Goal: Task Accomplishment & Management: Manage account settings

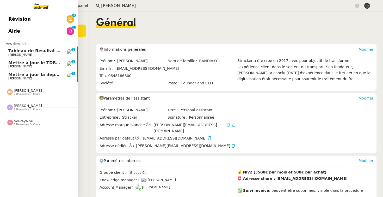
click at [18, 55] on span "[PERSON_NAME]" at bounding box center [20, 54] width 24 height 3
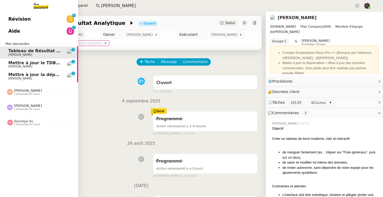
click at [24, 69] on link "Mettre à jour le TDB JUNCADIS [PERSON_NAME] 0 1 2 3 4 5 6 7 8 9" at bounding box center [39, 64] width 78 height 12
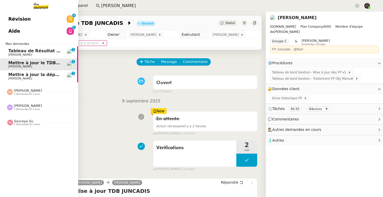
click at [13, 80] on link "Mettre à jour la dépréciation pour juillet et août [PERSON_NAME] 0 1 2 3 4 5 6 …" at bounding box center [39, 76] width 78 height 12
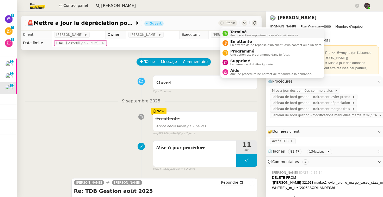
click at [235, 33] on span "Terminé" at bounding box center [265, 32] width 69 height 4
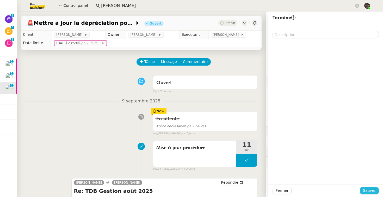
click at [366, 189] on span "Sauver" at bounding box center [369, 190] width 13 height 6
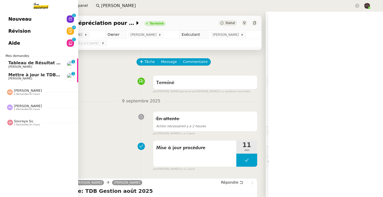
click at [31, 74] on span "Mettre à jour le TDB JUNCADIS" at bounding box center [44, 74] width 72 height 5
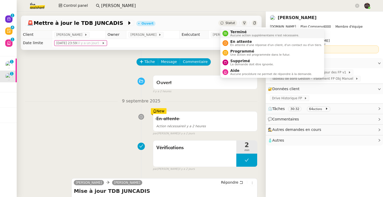
click at [231, 31] on span "Terminé" at bounding box center [265, 32] width 69 height 4
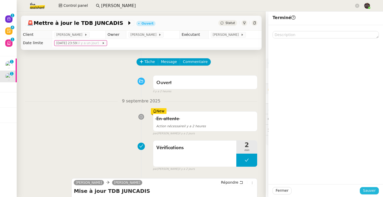
click at [364, 190] on button "Sauver" at bounding box center [369, 190] width 19 height 7
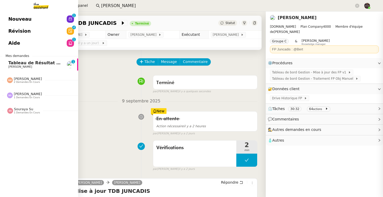
click at [15, 64] on span "Tableau de Résultat Analytique" at bounding box center [45, 62] width 74 height 5
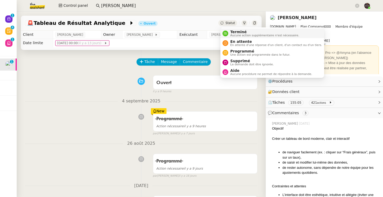
click at [233, 32] on span "Terminé" at bounding box center [265, 32] width 69 height 4
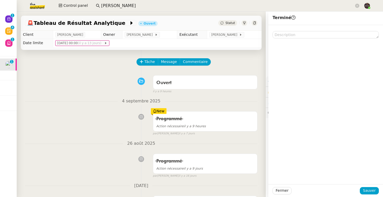
click at [88, 124] on div "Programmé Action nécessaire il y a 9 heures New par [PERSON_NAME] [DATE]" at bounding box center [141, 122] width 233 height 27
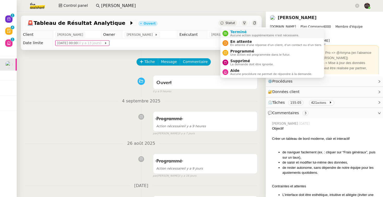
click at [237, 33] on span "Terminé" at bounding box center [265, 32] width 69 height 4
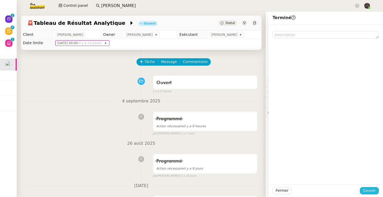
click at [372, 188] on span "Sauver" at bounding box center [369, 190] width 13 height 6
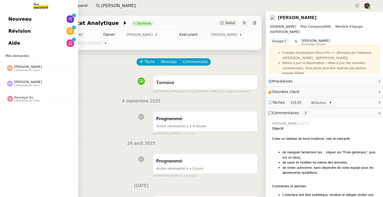
click at [16, 16] on span "Nouveau" at bounding box center [19, 19] width 23 height 8
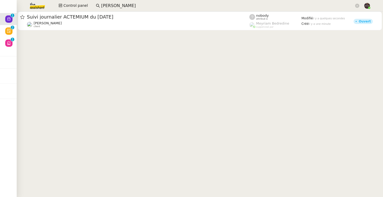
click at [38, 4] on img at bounding box center [33, 5] width 40 height 11
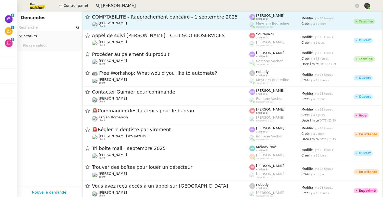
click at [181, 28] on link "COMPTABILITE - Rapprochement bancaire - [DATE] [PERSON_NAME] client [PERSON_NAM…" at bounding box center [232, 20] width 299 height 19
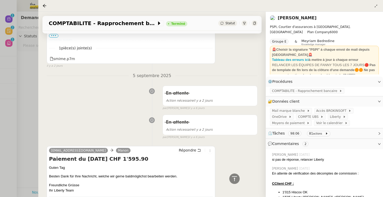
scroll to position [661, 0]
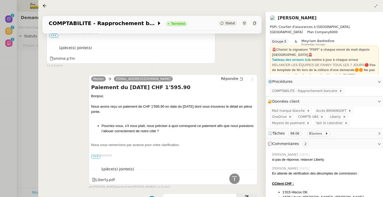
click at [30, 95] on div at bounding box center [191, 98] width 383 height 197
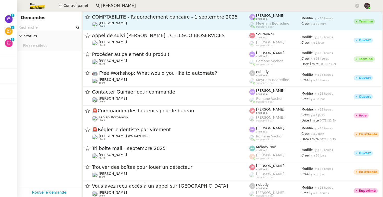
click at [159, 22] on div "[PERSON_NAME] client" at bounding box center [170, 24] width 157 height 7
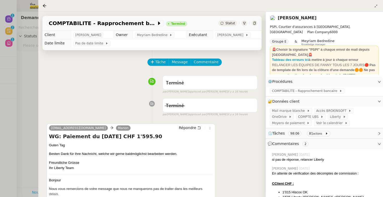
click at [27, 110] on div at bounding box center [191, 98] width 383 height 197
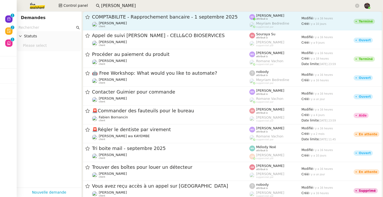
click at [134, 29] on link "COMPTABILITE - Rapprochement bancaire - [DATE] [PERSON_NAME] client [PERSON_NAM…" at bounding box center [232, 20] width 299 height 19
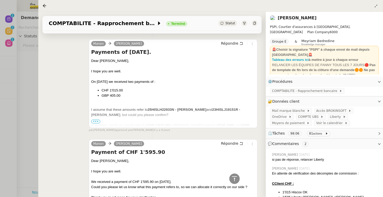
scroll to position [2215, 0]
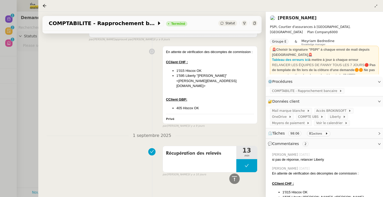
click at [35, 103] on div at bounding box center [191, 98] width 383 height 197
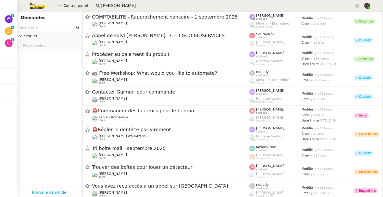
click at [41, 9] on img at bounding box center [33, 5] width 40 height 11
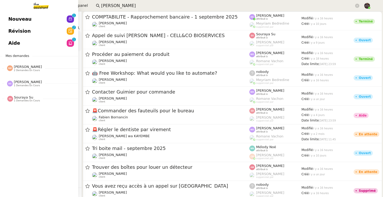
click at [9, 30] on span "Révision" at bounding box center [19, 31] width 22 height 8
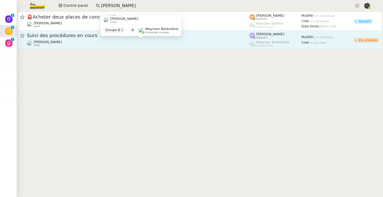
click at [76, 45] on div "[PERSON_NAME] client" at bounding box center [138, 43] width 223 height 7
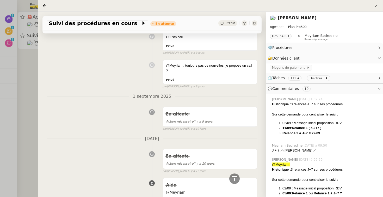
scroll to position [1264, 0]
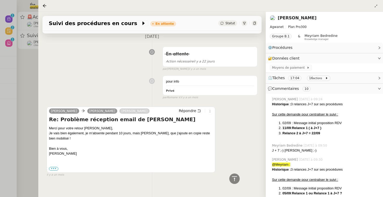
click at [32, 105] on div at bounding box center [191, 98] width 383 height 197
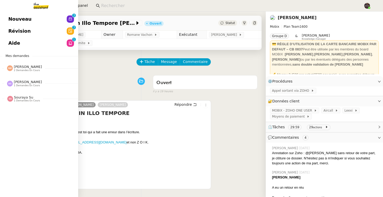
click at [27, 19] on span "Nouveau" at bounding box center [19, 19] width 23 height 8
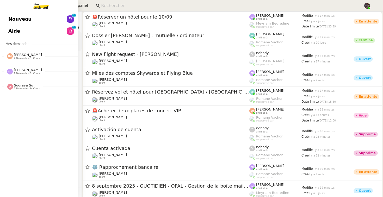
click at [9, 22] on span "Nouveau" at bounding box center [19, 19] width 23 height 8
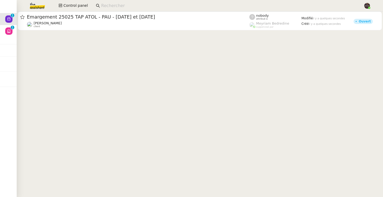
click at [95, 57] on cdk-virtual-scroll-viewport "Emargement 25025 TAP ATOL - PAU - 9 et 10 septembre 2025 Sylvie SUCRA client no…" at bounding box center [200, 103] width 367 height 185
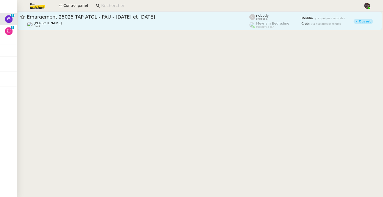
click at [114, 23] on div "Sylvie SUCRA client" at bounding box center [138, 24] width 223 height 7
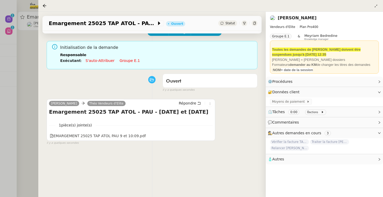
scroll to position [35, 0]
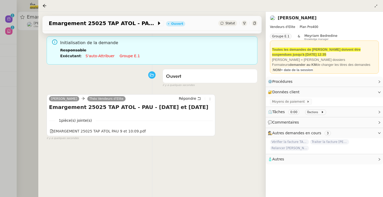
click at [8, 105] on div at bounding box center [191, 98] width 383 height 197
